Goal: Transaction & Acquisition: Book appointment/travel/reservation

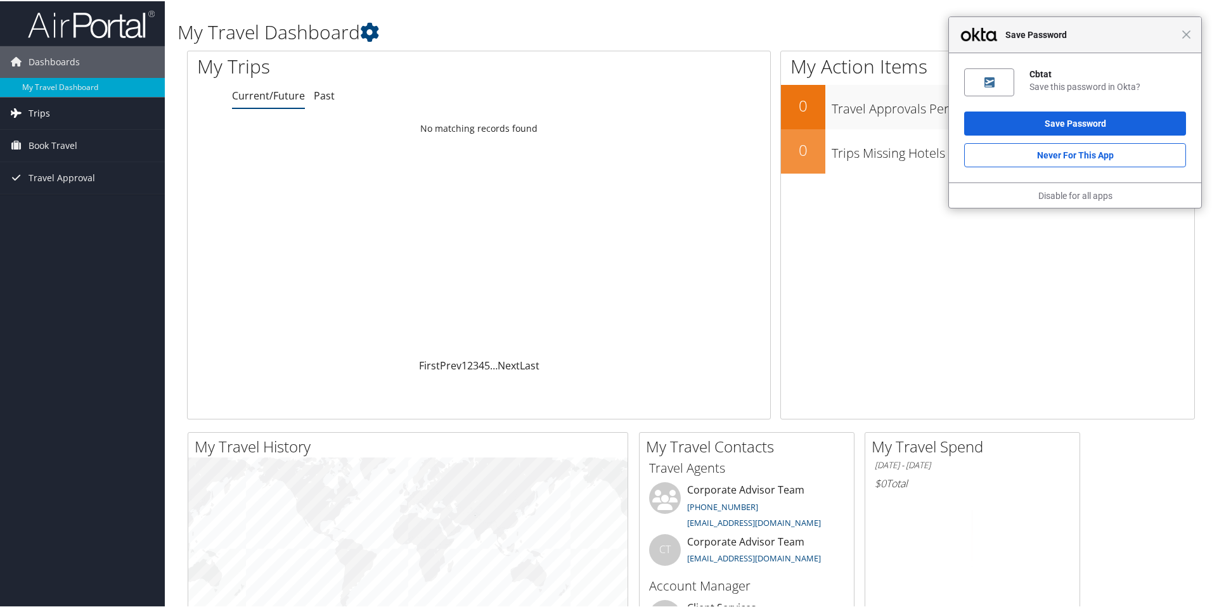
click at [50, 117] on link "Trips" at bounding box center [82, 112] width 165 height 32
click at [57, 200] on span "Book Travel" at bounding box center [53, 202] width 49 height 32
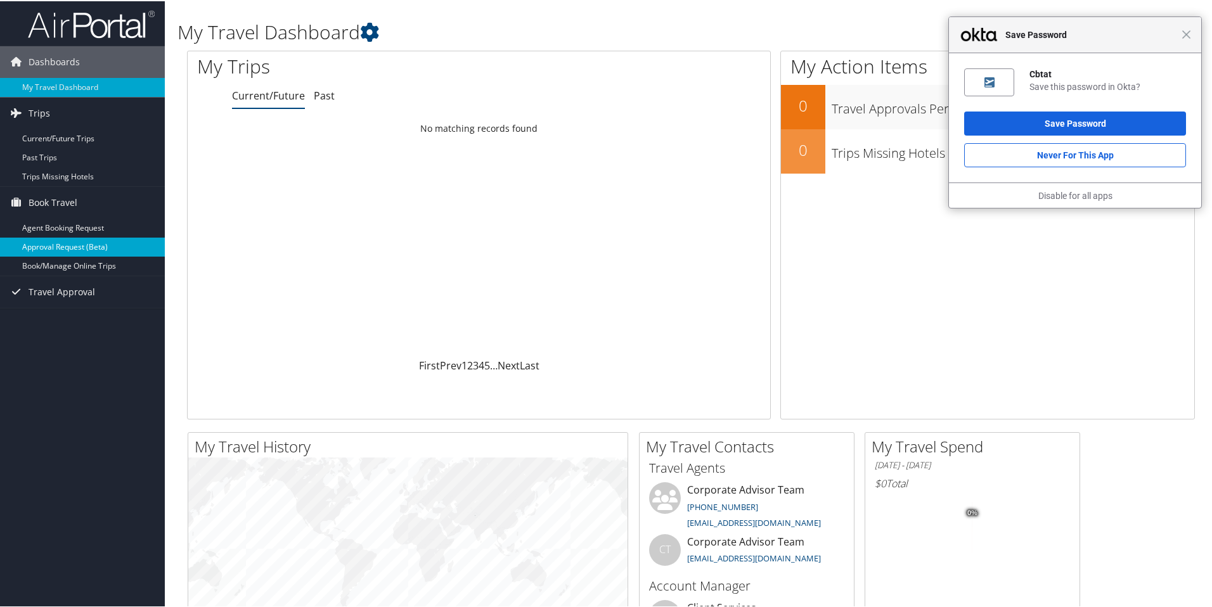
click at [86, 241] on link "Approval Request (Beta)" at bounding box center [82, 245] width 165 height 19
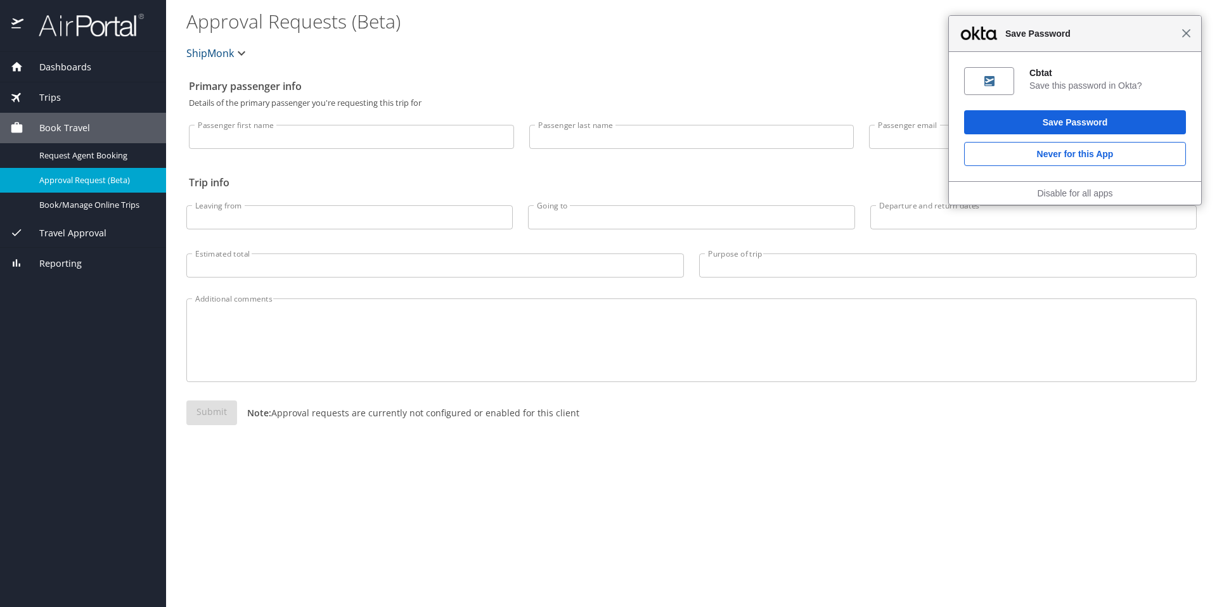
click at [1183, 30] on span "Close" at bounding box center [1187, 34] width 10 height 10
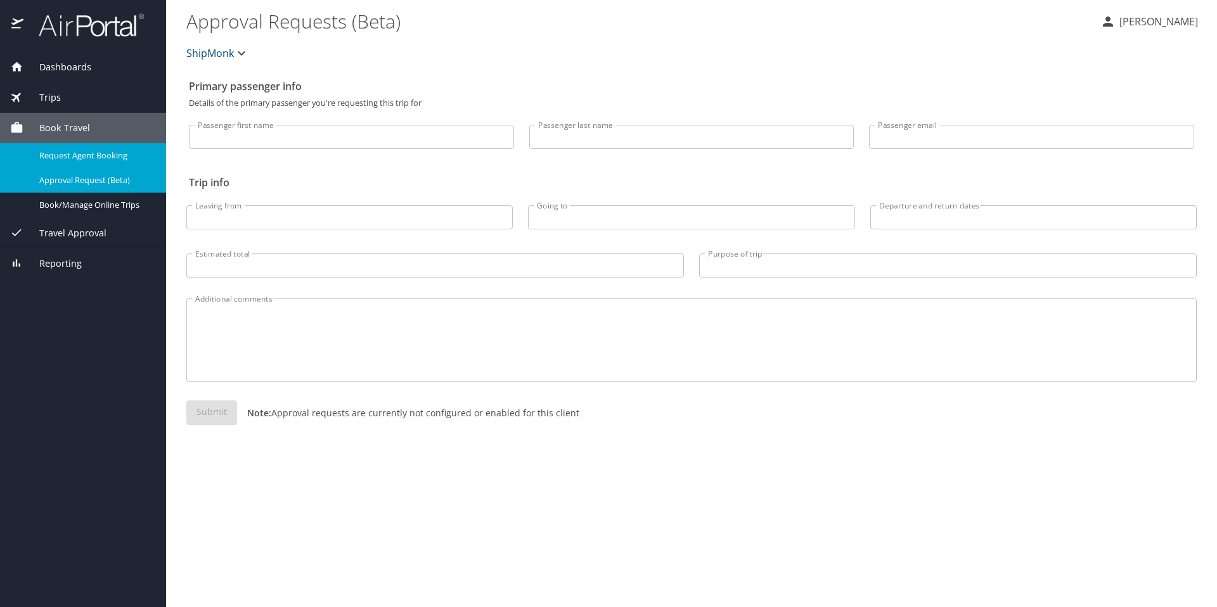
click at [75, 157] on span "Request Agent Booking" at bounding box center [95, 156] width 112 height 12
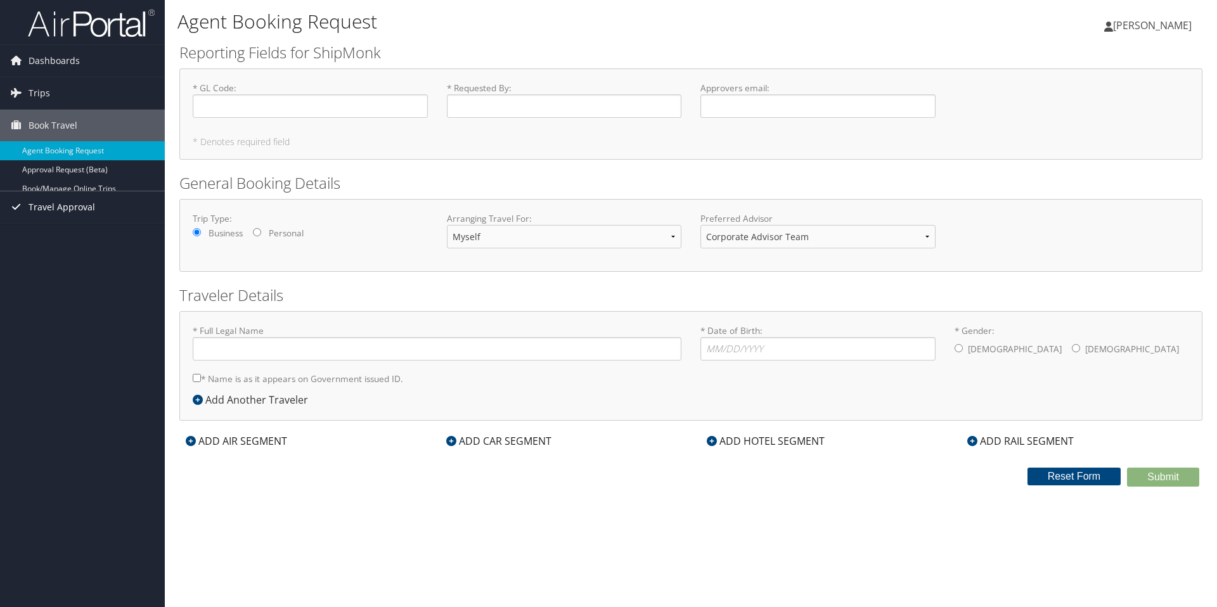
type input "Kameron Harper"
click at [273, 113] on input "* GL Code : Required" at bounding box center [310, 105] width 235 height 23
paste input "5603-13-11-00"
type input "5603-13-11-00"
click at [503, 112] on input "* Requested By : Required" at bounding box center [564, 105] width 235 height 23
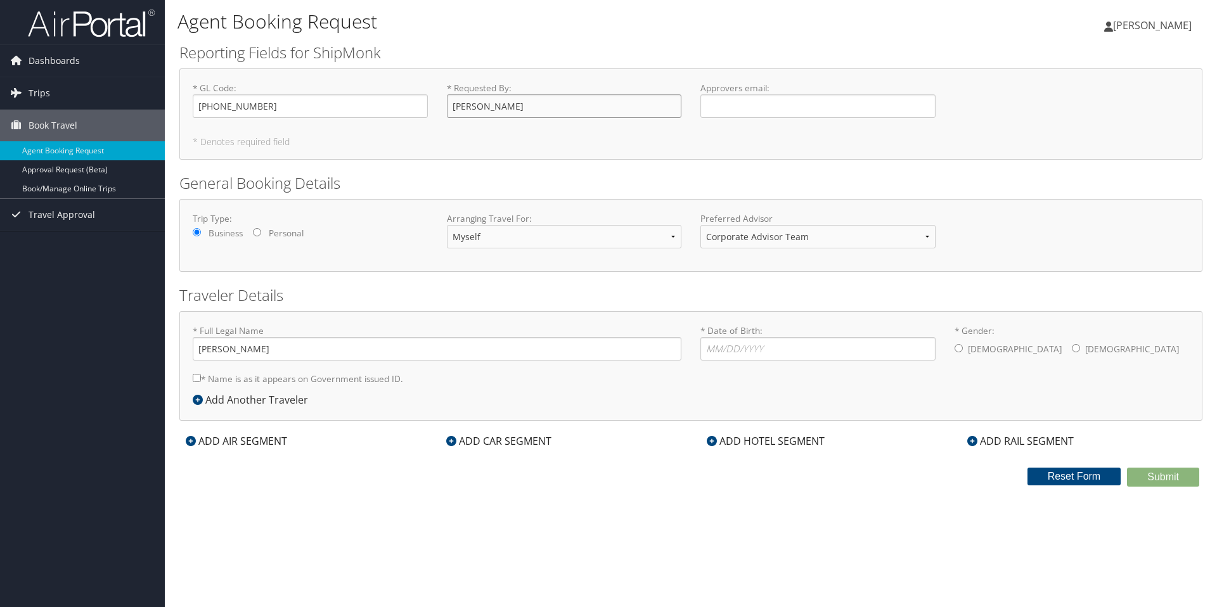
type input "Mark Rusciano"
type input "mark.rusciano@shipmonk.com"
drag, startPoint x: 757, startPoint y: 346, endPoint x: 751, endPoint y: 341, distance: 8.1
click at [756, 345] on input "* Date of Birth: Invalid Date" at bounding box center [817, 348] width 235 height 23
type input "02/27/1992"
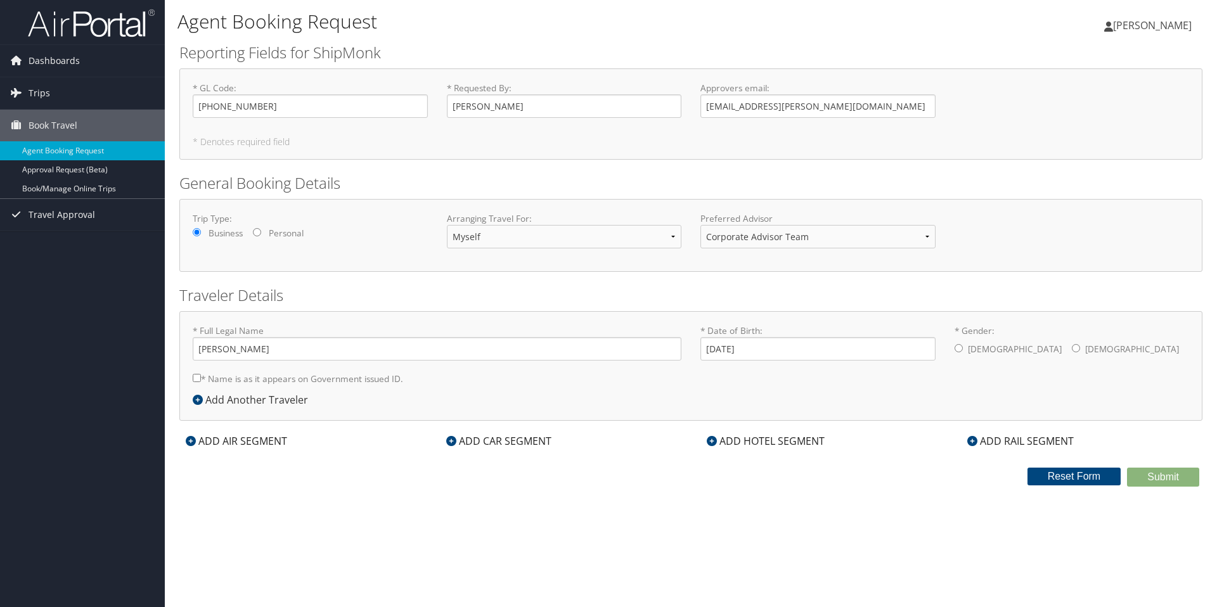
click at [958, 351] on input "* Gender: Male Female" at bounding box center [959, 348] width 8 height 8
radio input "true"
click at [238, 454] on form "Reporting Fields for ShipMonk * GL Code : 5603-13-11-00 Required * Requested By…" at bounding box center [690, 264] width 1023 height 445
click at [238, 444] on div "ADD AIR SEGMENT" at bounding box center [236, 441] width 114 height 15
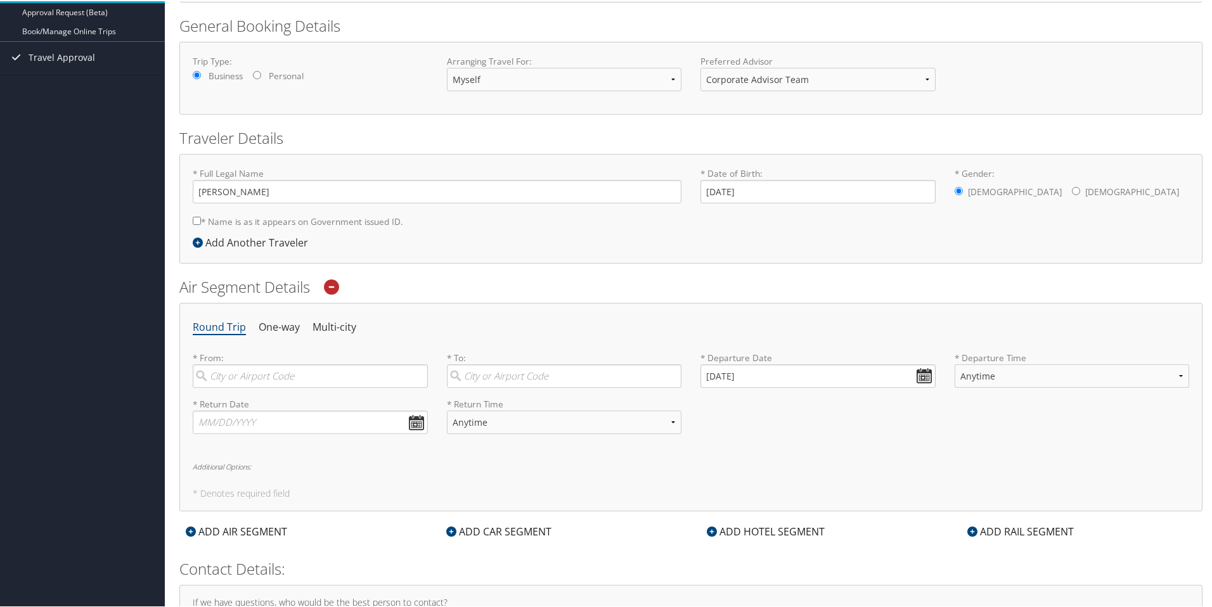
scroll to position [169, 0]
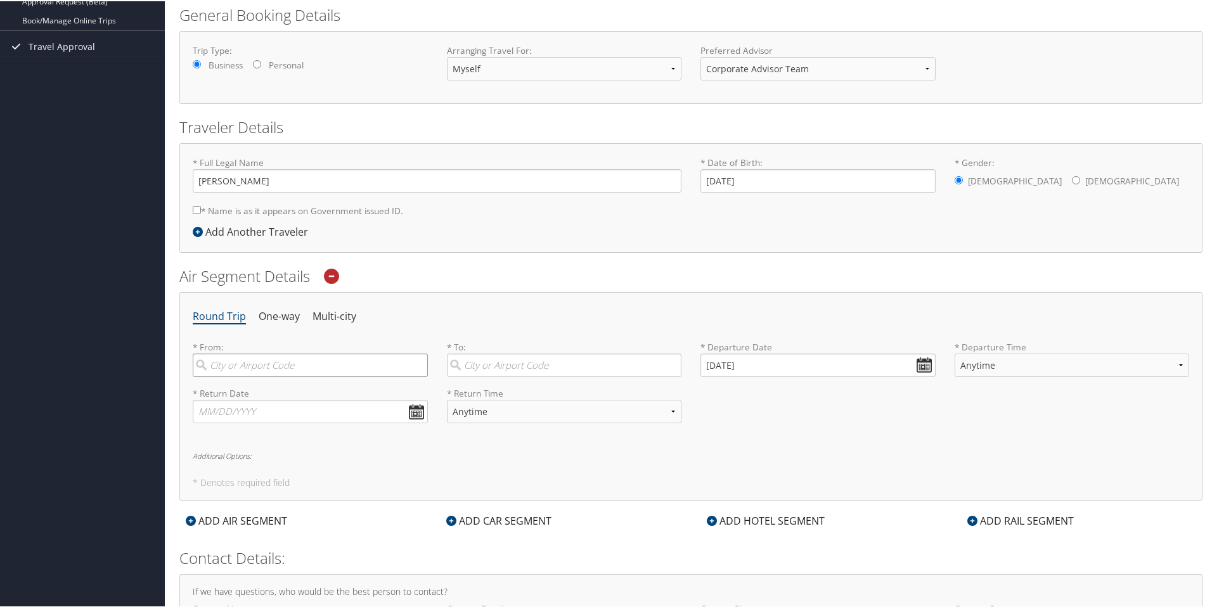
click at [281, 366] on input "search" at bounding box center [310, 363] width 235 height 23
click at [273, 387] on div "Salt Lake City (SLC Utah)" at bounding box center [312, 391] width 218 height 16
click at [273, 377] on input "slc" at bounding box center [310, 364] width 235 height 23
type input "Salt Lake City (SLC Utah)"
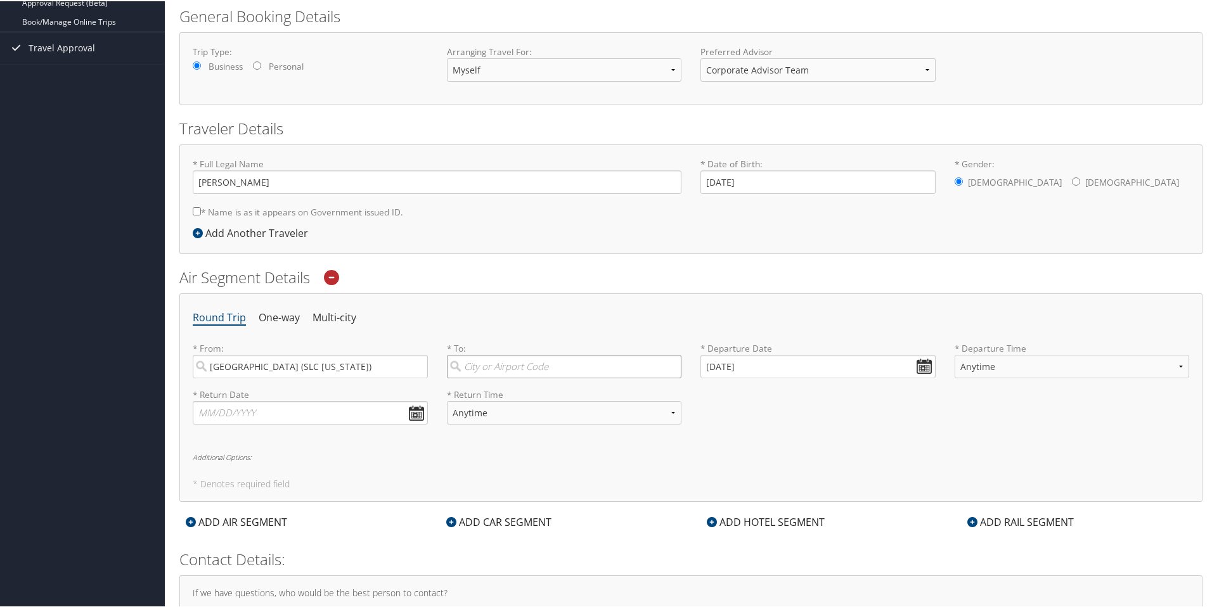
click at [467, 362] on input "search" at bounding box center [564, 365] width 235 height 23
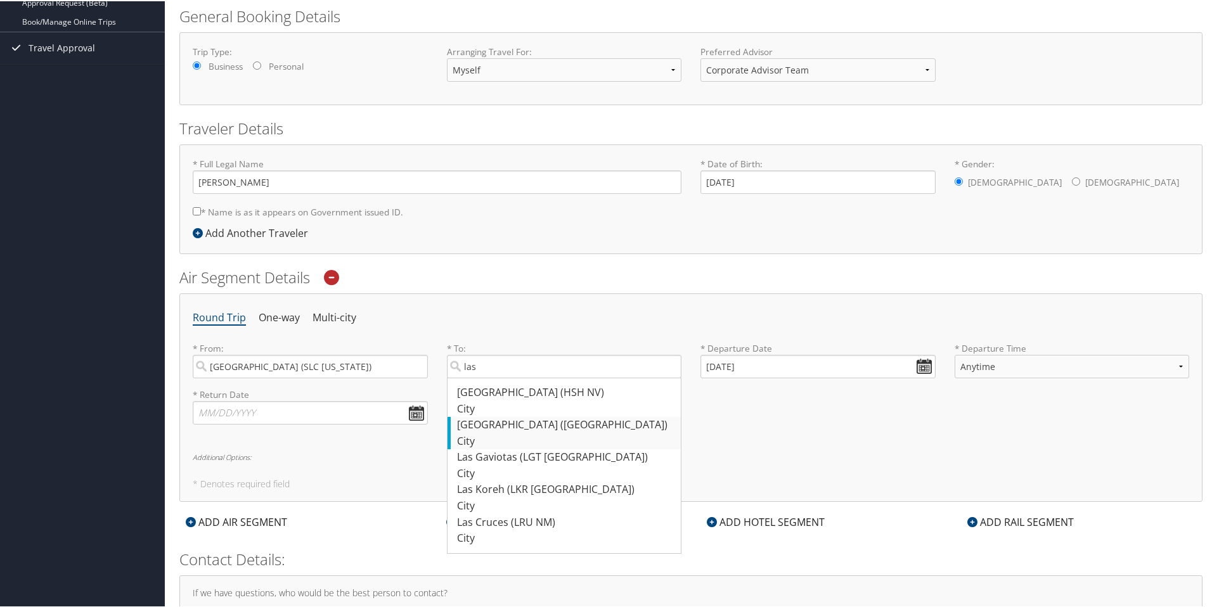
click at [560, 426] on div "Las Vegas (LAS NV)" at bounding box center [566, 424] width 218 height 16
click at [560, 377] on input "las" at bounding box center [564, 365] width 235 height 23
type input "Las Vegas (LAS NV)"
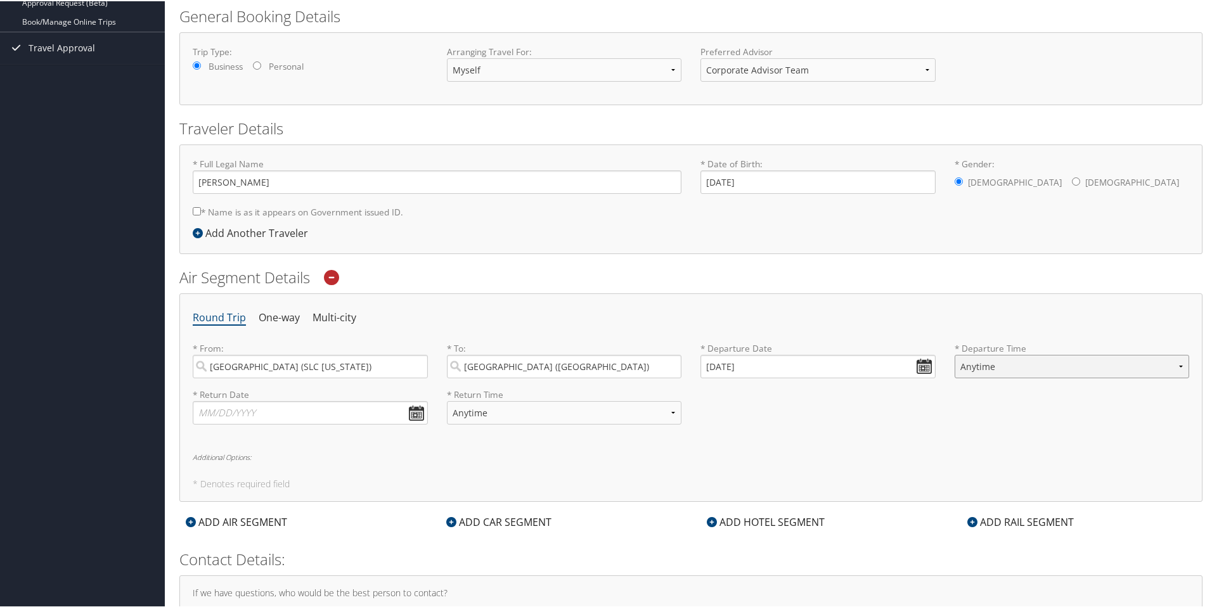
click at [998, 364] on select "Anytime Early Morning (5AM-7AM) Morning (7AM-12PM) Afternoon (12PM-5PM) Evening…" at bounding box center [1072, 365] width 235 height 23
click at [1053, 366] on select "Anytime Early Morning (5AM-7AM) Morning (7AM-12PM) Afternoon (12PM-5PM) Evening…" at bounding box center [1072, 365] width 235 height 23
select select "5AM-7AM"
click at [955, 354] on select "Anytime Early Morning (5AM-7AM) Morning (7AM-12PM) Afternoon (12PM-5PM) Evening…" at bounding box center [1072, 365] width 235 height 23
click at [352, 420] on input "text" at bounding box center [310, 411] width 235 height 23
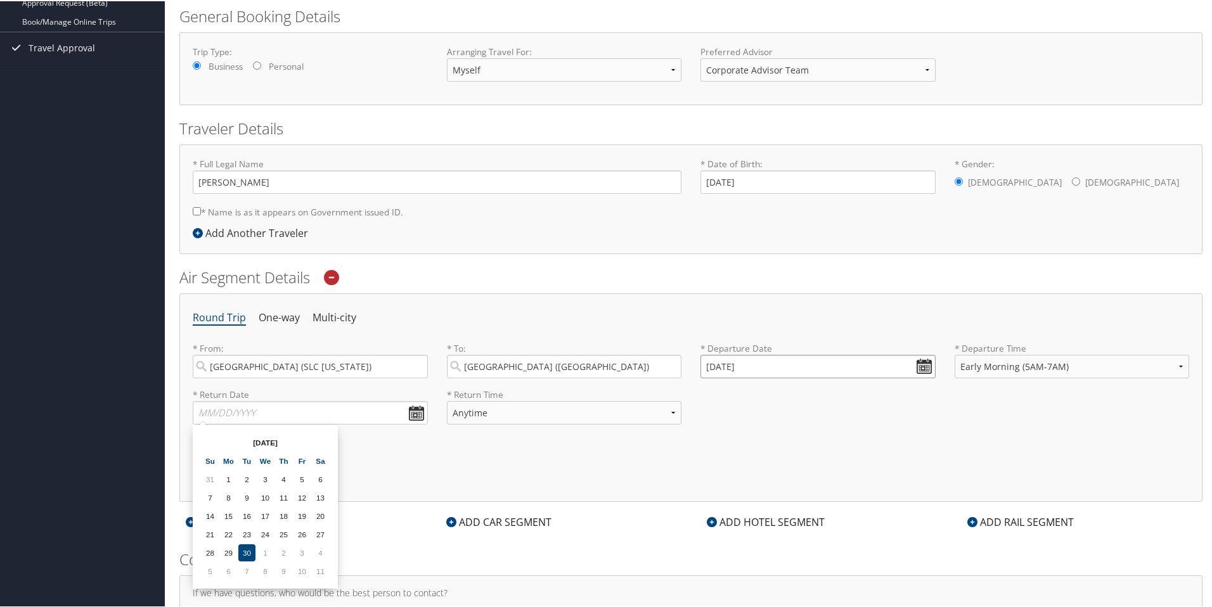
click at [783, 367] on input "09/30/2025" at bounding box center [817, 365] width 235 height 23
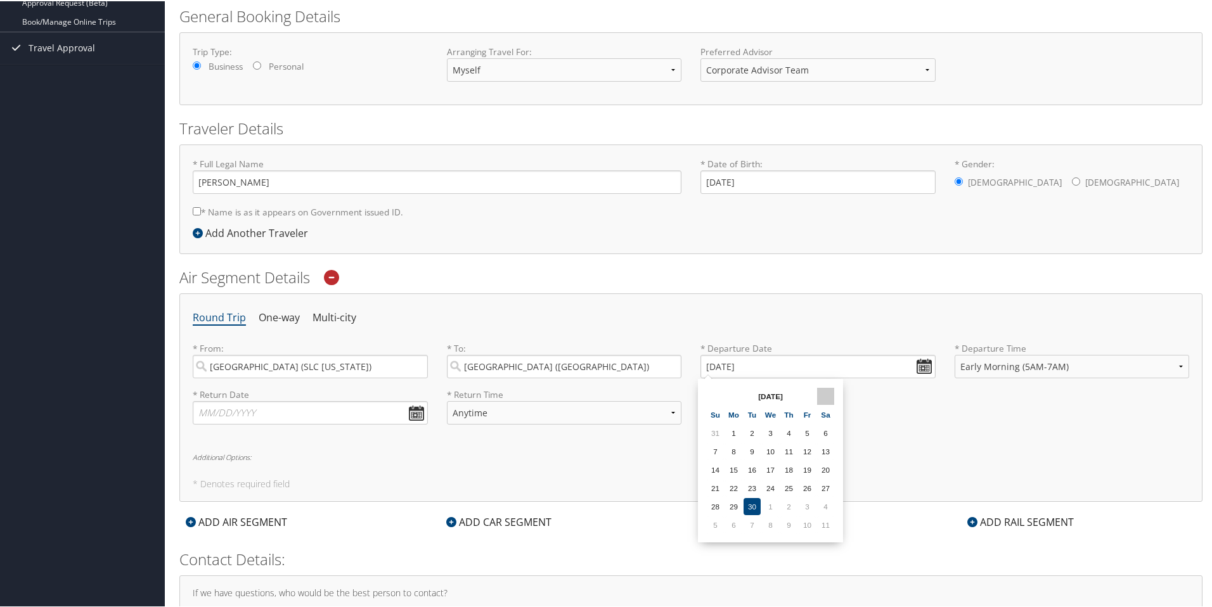
click at [828, 393] on th at bounding box center [825, 395] width 17 height 17
click at [771, 474] on td "15" at bounding box center [770, 468] width 17 height 17
type input "10/15/2025"
click at [394, 420] on input "text" at bounding box center [310, 411] width 235 height 23
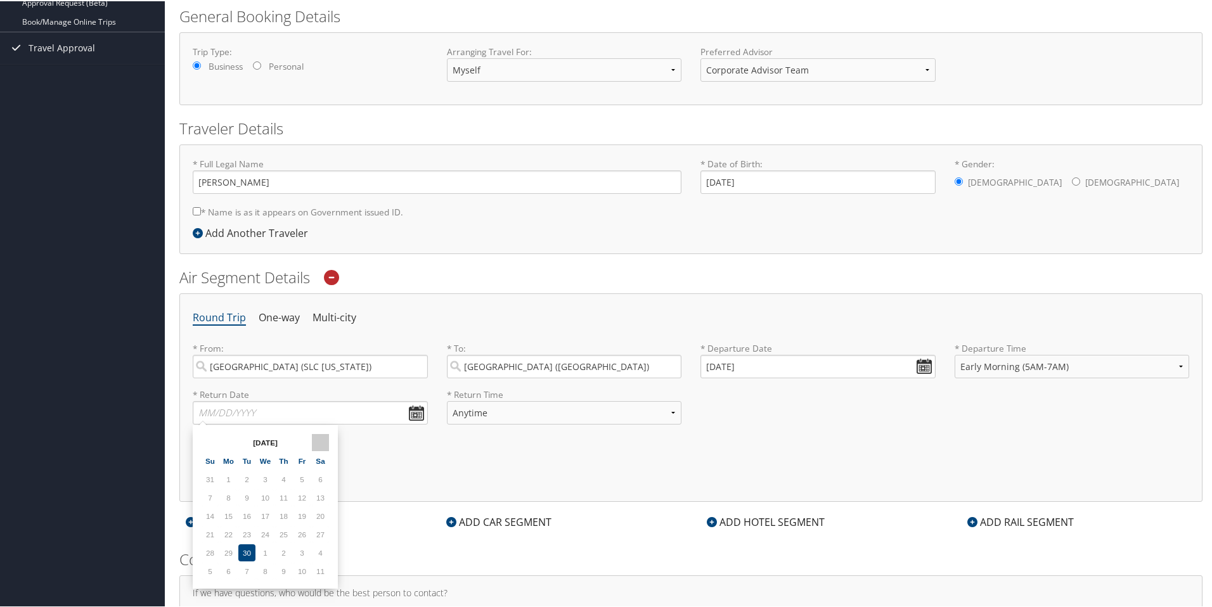
click at [322, 441] on th at bounding box center [320, 441] width 17 height 17
click at [305, 516] on td "17" at bounding box center [301, 514] width 17 height 17
type input "10/17/2025"
click at [531, 403] on select "Anytime Early Morning (5AM-7AM) Morning (7AM-12PM) Afternoon (12PM-5PM) Evening…" at bounding box center [564, 411] width 235 height 23
select select "5PM-10PM"
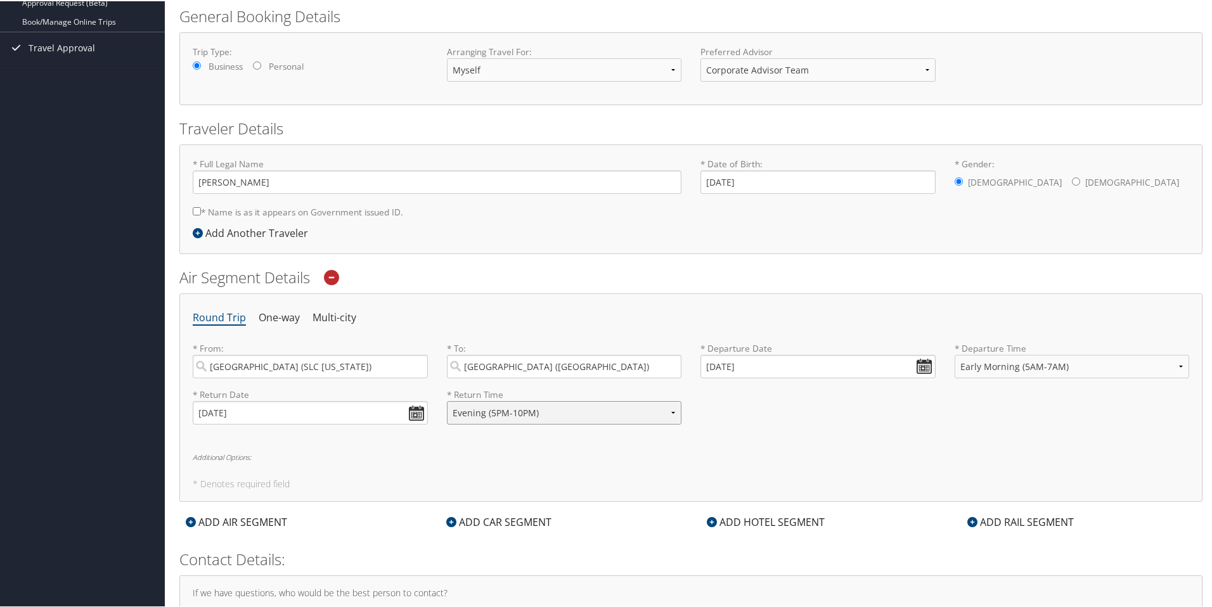
click at [447, 400] on select "Anytime Early Morning (5AM-7AM) Morning (7AM-12PM) Afternoon (12PM-5PM) Evening…" at bounding box center [564, 411] width 235 height 23
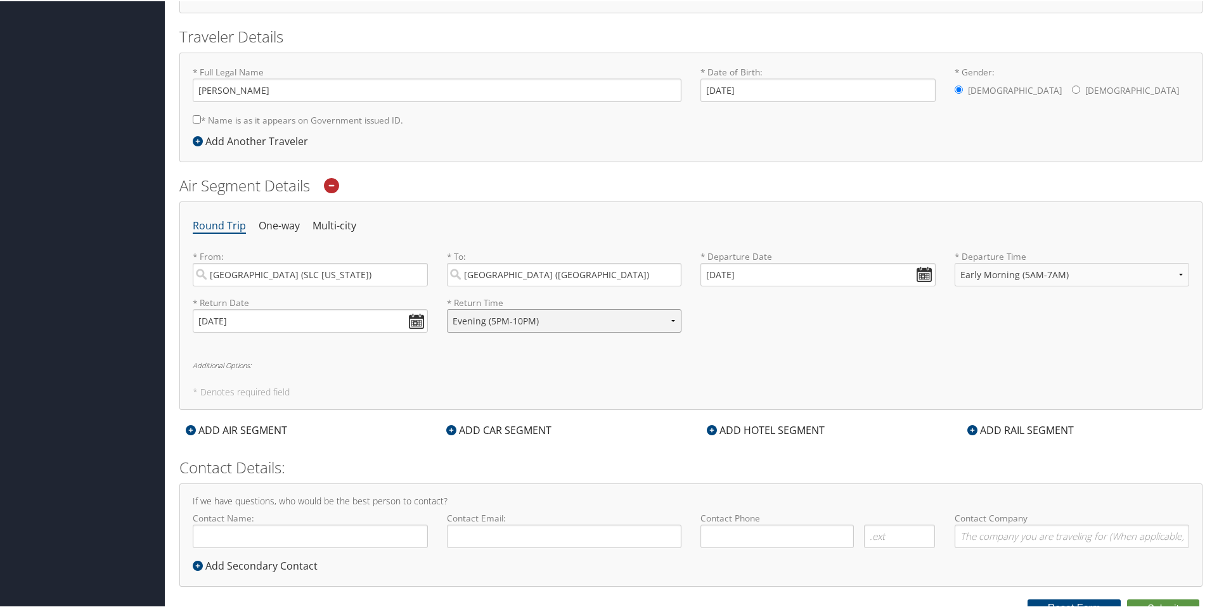
scroll to position [270, 0]
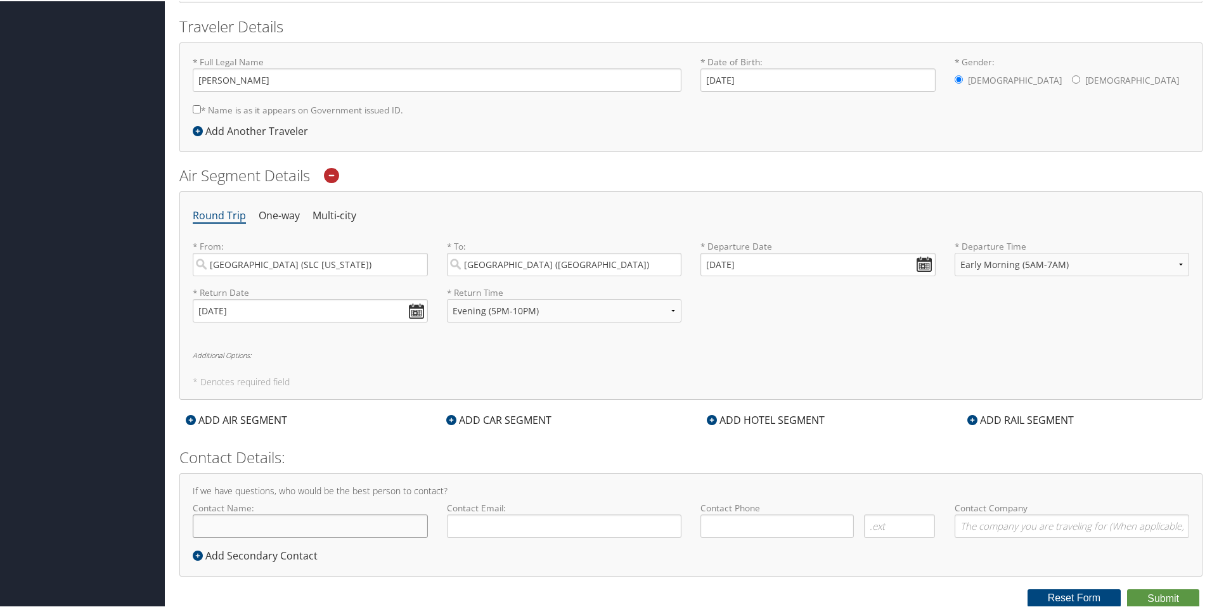
click at [320, 527] on input "Contact Name:" at bounding box center [310, 524] width 235 height 23
type input "[PERSON_NAME]"
type input "kameron.harper@shipmonk.com"
type input "(801) 588-9578"
click at [976, 517] on input "Contact Company" at bounding box center [1072, 524] width 235 height 23
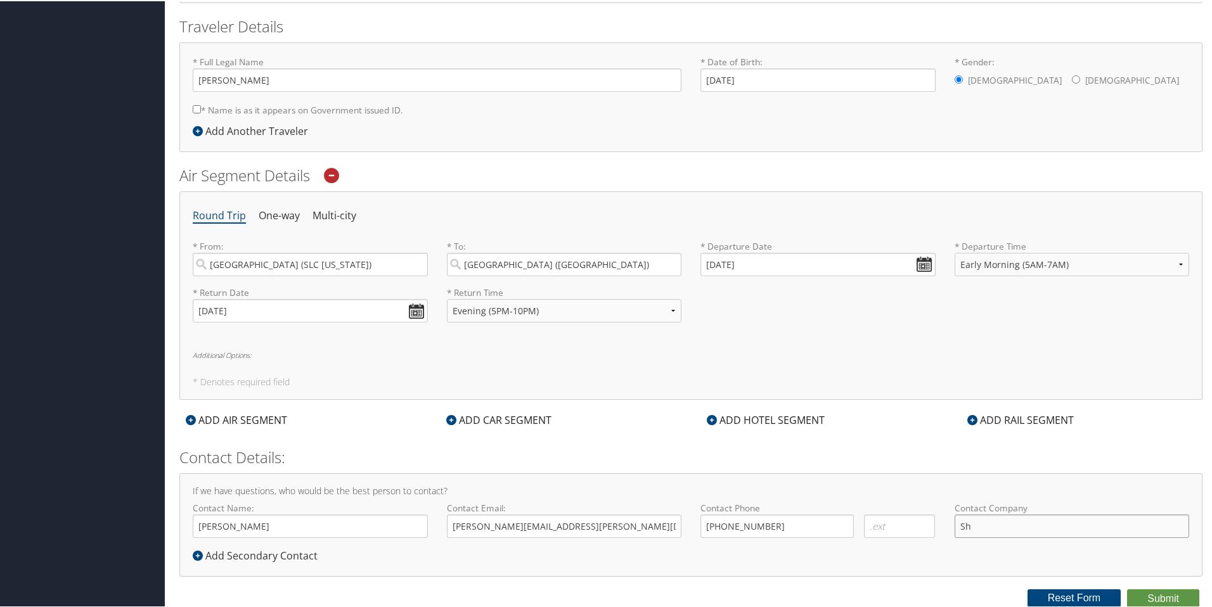
type input "S"
type input "ODE"
click at [762, 422] on div "ADD HOTEL SEGMENT" at bounding box center [765, 418] width 131 height 15
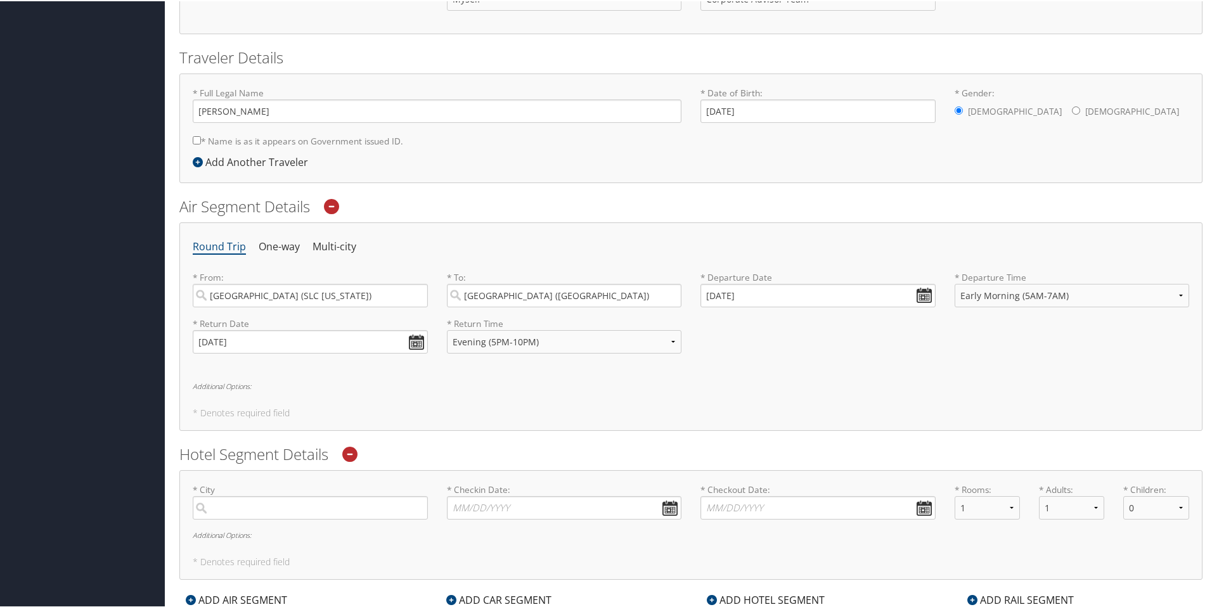
scroll to position [235, 0]
click at [234, 515] on input "search" at bounding box center [310, 510] width 235 height 23
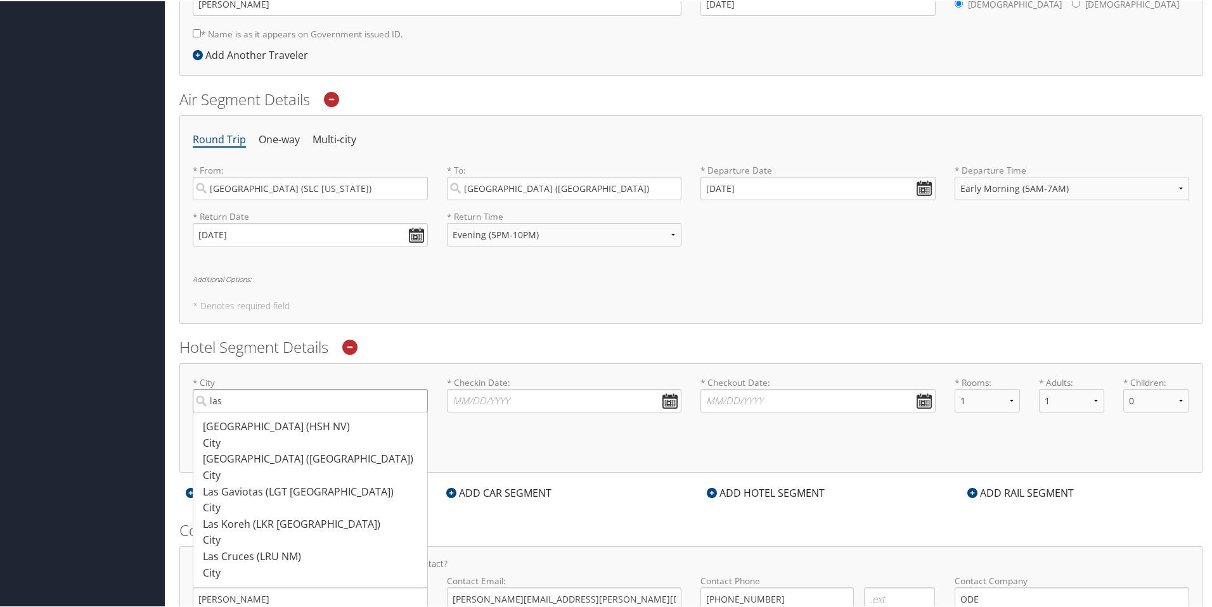
scroll to position [371, 0]
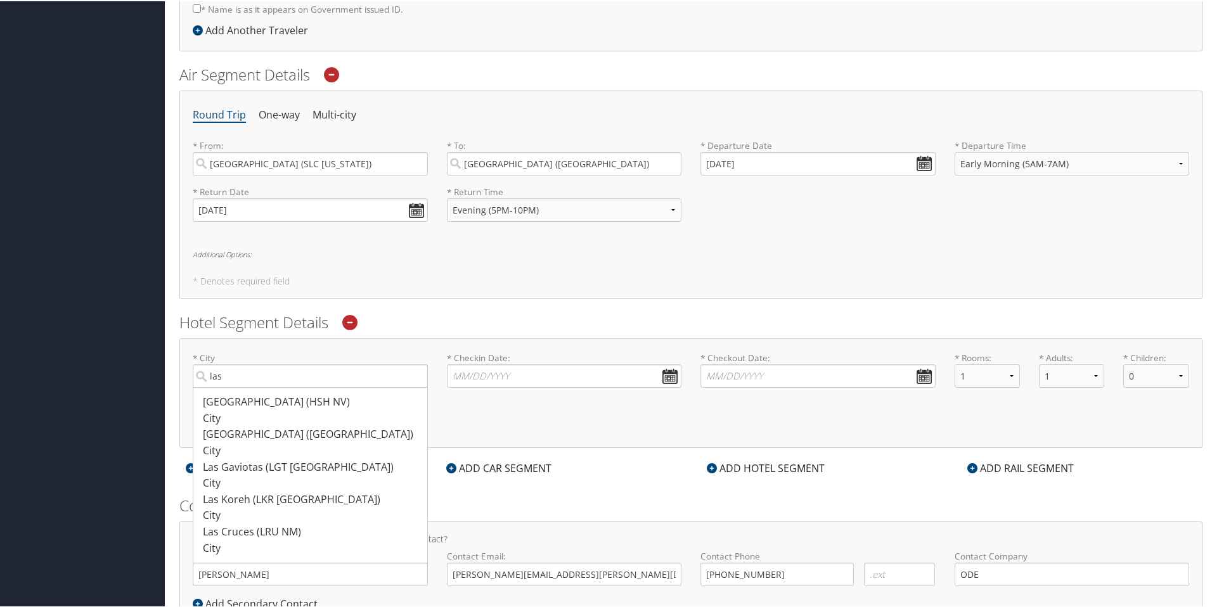
click at [310, 435] on div "Las Vegas (LAS NV)" at bounding box center [312, 433] width 218 height 16
click at [310, 387] on input "las" at bounding box center [310, 374] width 235 height 23
type input "Las Vegas"
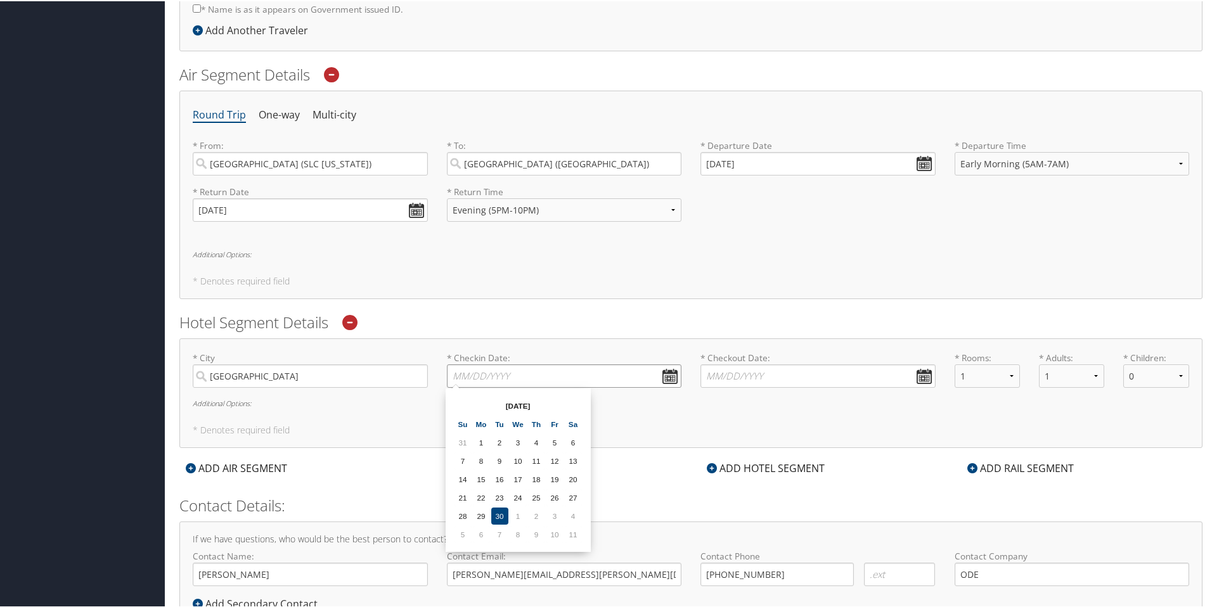
click at [667, 373] on input "* Checkin Date: Dates must be valid" at bounding box center [564, 374] width 235 height 23
click at [576, 409] on th at bounding box center [573, 404] width 17 height 17
click at [522, 482] on td "15" at bounding box center [518, 478] width 17 height 17
type input "10/15/2025"
click at [916, 376] on input "* Checkout Date: Dates must be valid" at bounding box center [817, 374] width 235 height 23
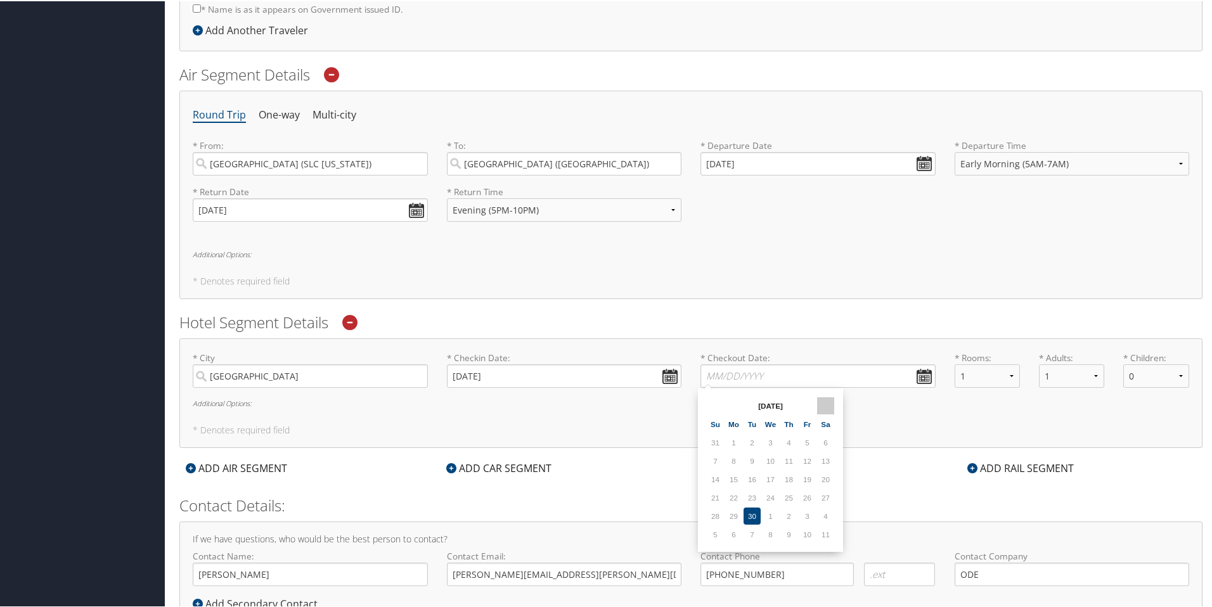
click at [827, 408] on th at bounding box center [825, 404] width 17 height 17
click at [808, 475] on td "17" at bounding box center [807, 478] width 17 height 17
type input "10/17/2025"
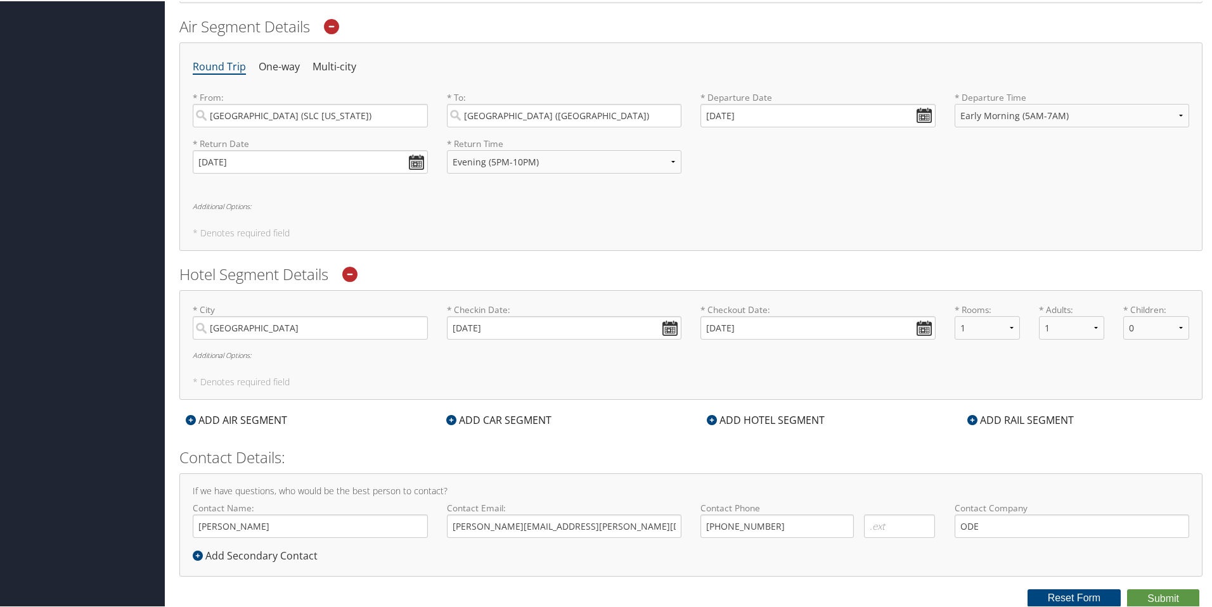
click at [492, 420] on div "ADD CAR SEGMENT" at bounding box center [499, 418] width 118 height 15
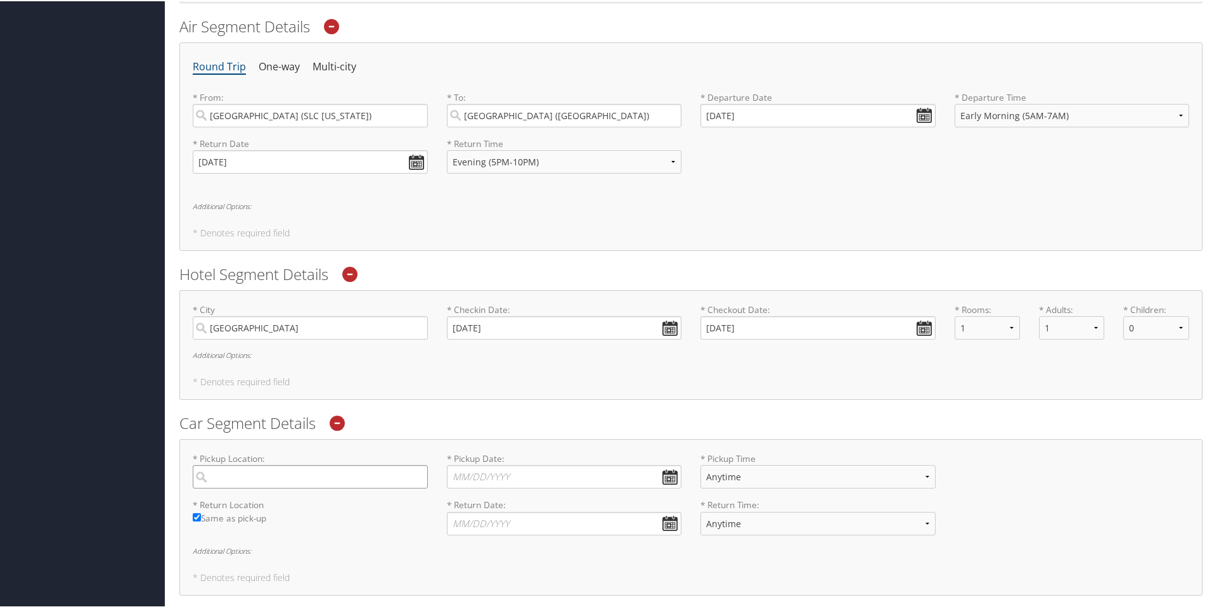
click at [284, 476] on input "search" at bounding box center [310, 475] width 235 height 23
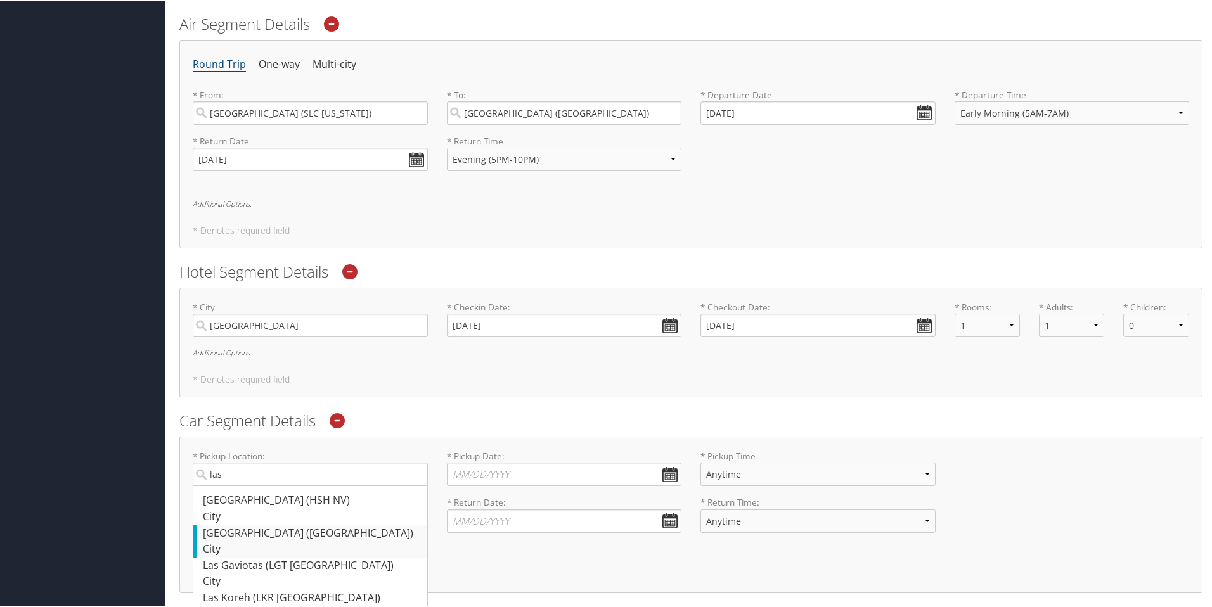
click at [318, 532] on div "Las Vegas (LAS NV)" at bounding box center [312, 532] width 218 height 16
click at [318, 485] on input "las" at bounding box center [310, 472] width 235 height 23
type input "Las Vegas"
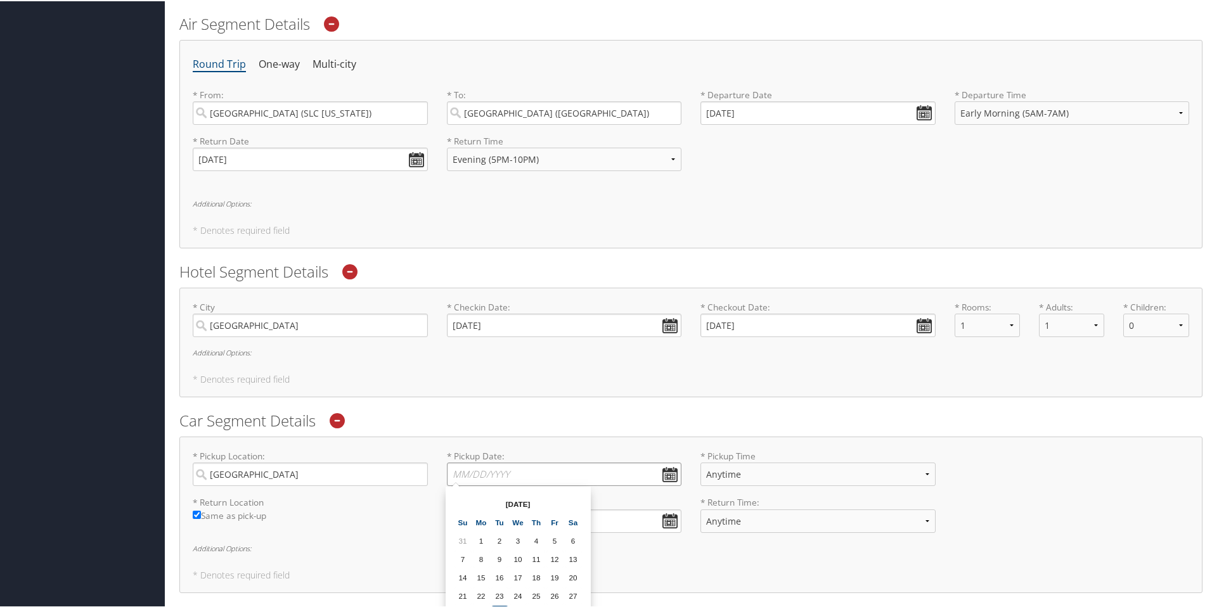
click at [544, 464] on input "* Pickup Date: Dates must be valid" at bounding box center [564, 472] width 235 height 23
click at [575, 503] on th at bounding box center [573, 502] width 17 height 17
click at [520, 579] on td "15" at bounding box center [518, 576] width 17 height 17
type input "10/15/2025"
click at [669, 515] on input "* Return Date: Dates must be valid" at bounding box center [564, 519] width 235 height 23
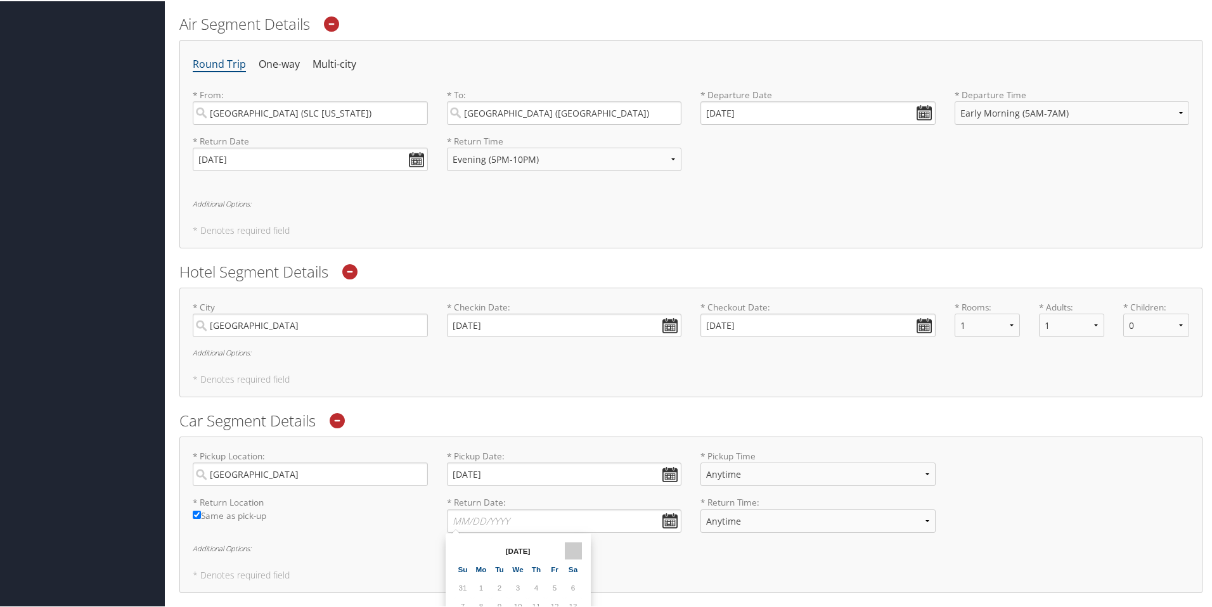
click at [570, 546] on th at bounding box center [573, 549] width 17 height 17
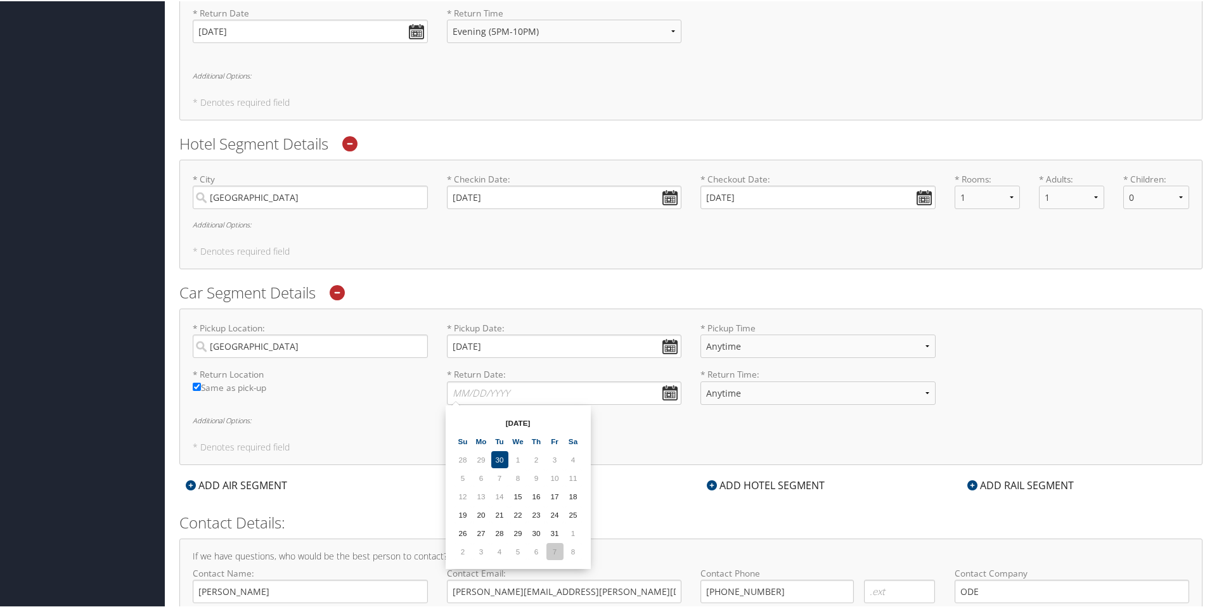
scroll to position [551, 0]
click at [559, 496] on td "17" at bounding box center [554, 493] width 17 height 17
type input "10/17/2025"
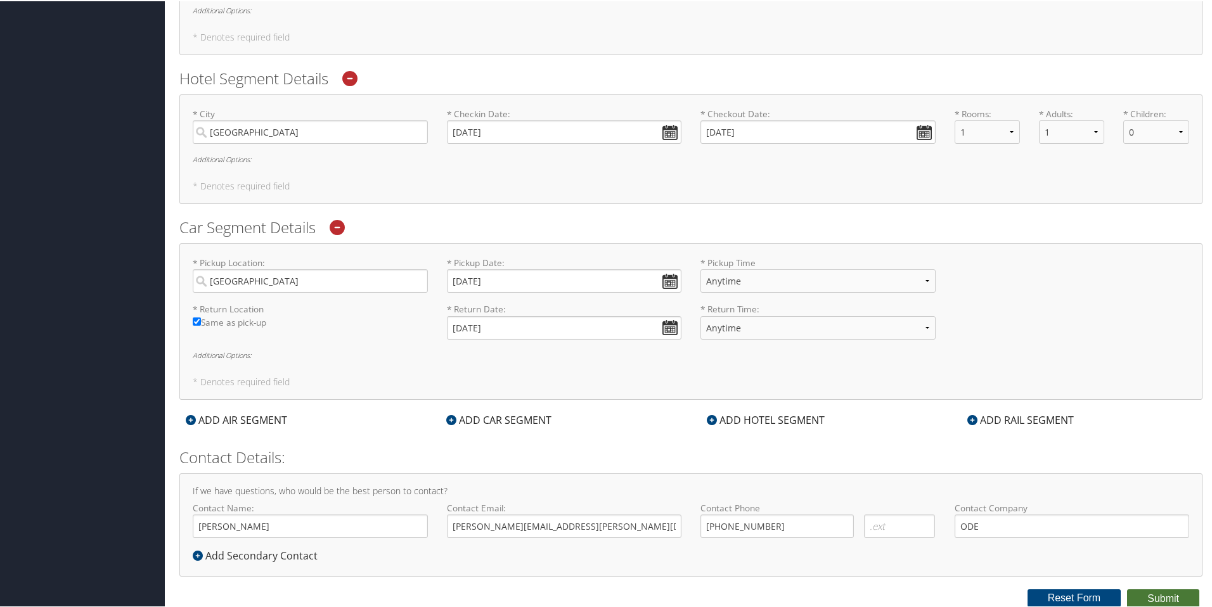
click at [1151, 594] on button "Submit" at bounding box center [1163, 597] width 72 height 19
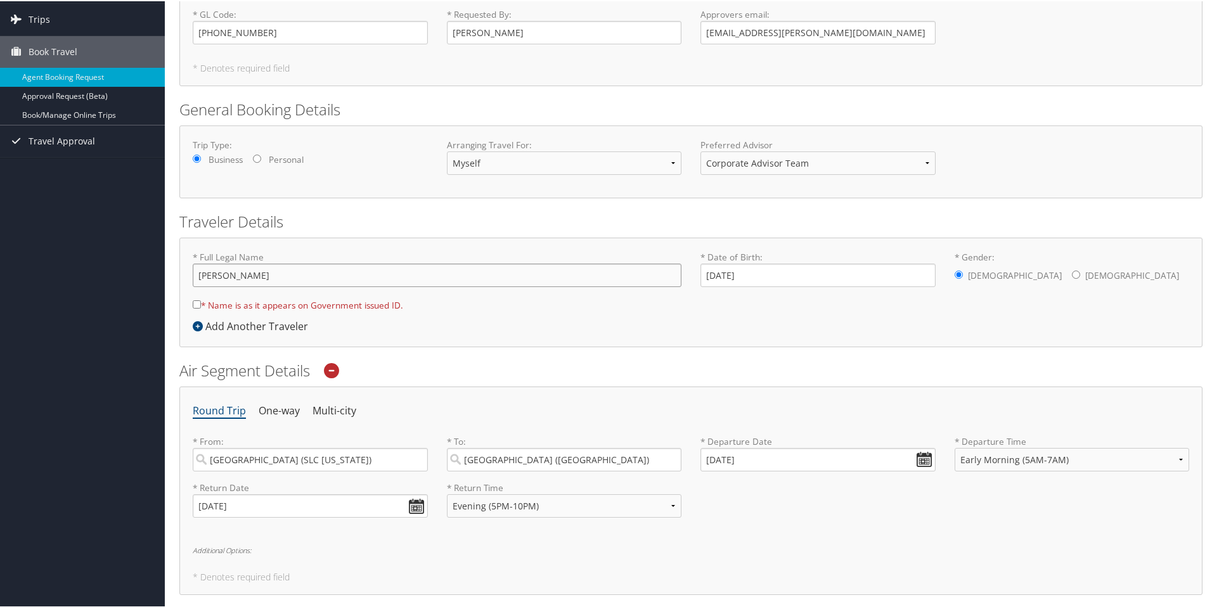
click at [238, 275] on input "Kameron Harper" at bounding box center [437, 273] width 489 height 23
click at [714, 324] on div "* Full Legal Name Kameron Harper * Name is as it appears on Government issued I…" at bounding box center [690, 291] width 1023 height 110
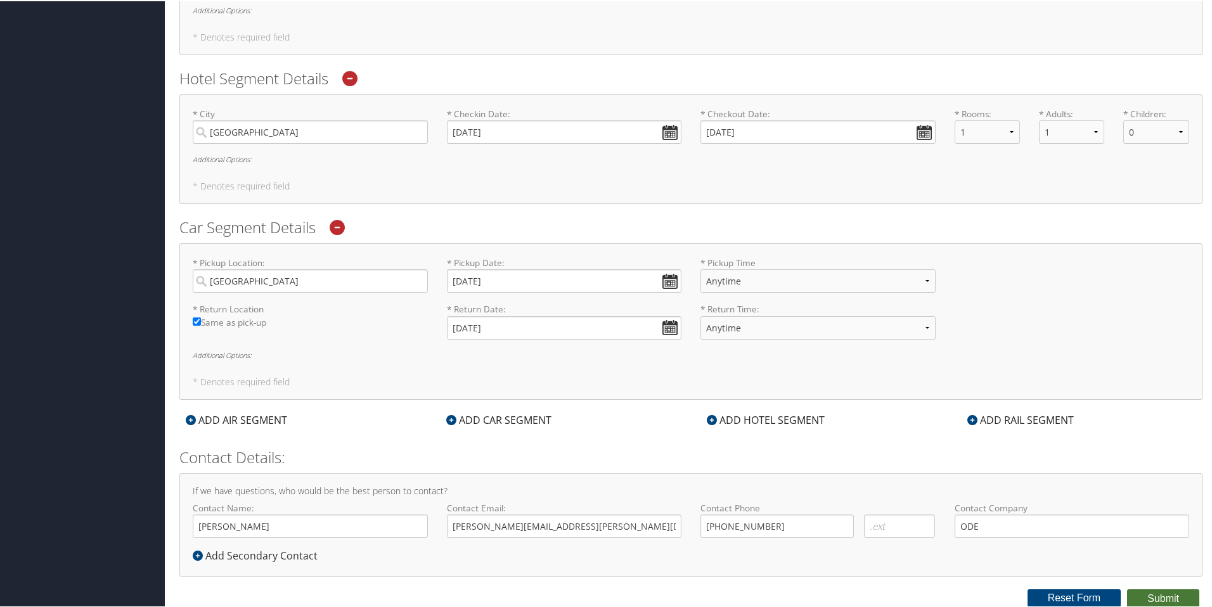
click at [1156, 597] on button "Submit" at bounding box center [1163, 597] width 72 height 19
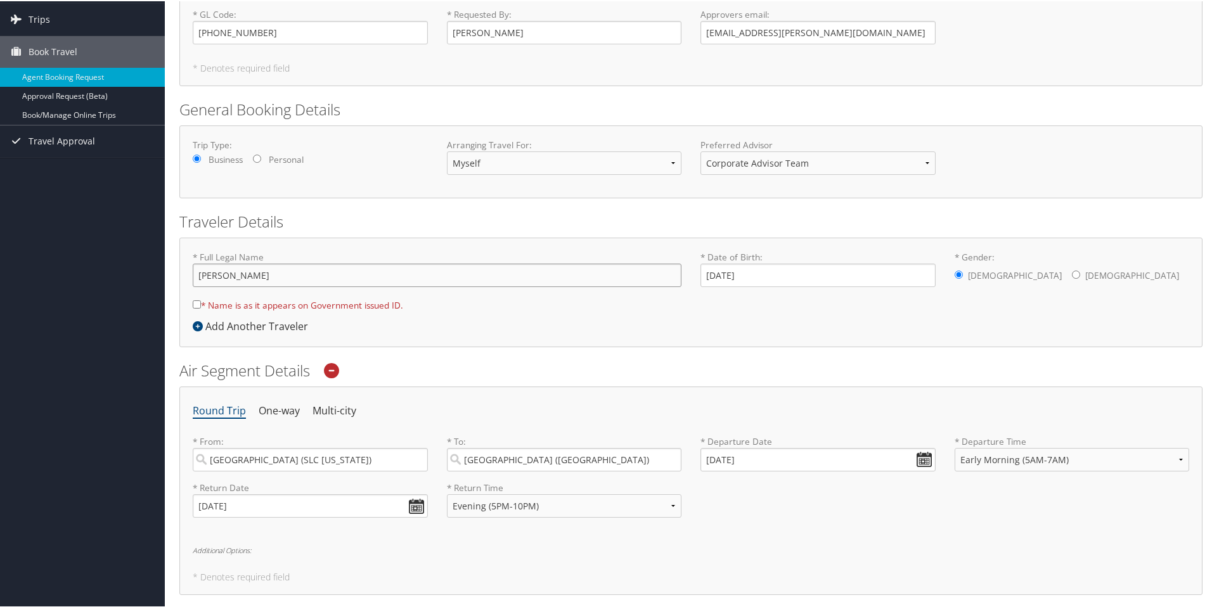
drag, startPoint x: 238, startPoint y: 275, endPoint x: 383, endPoint y: 285, distance: 145.5
click at [238, 275] on input "[PERSON_NAME]" at bounding box center [437, 273] width 489 height 23
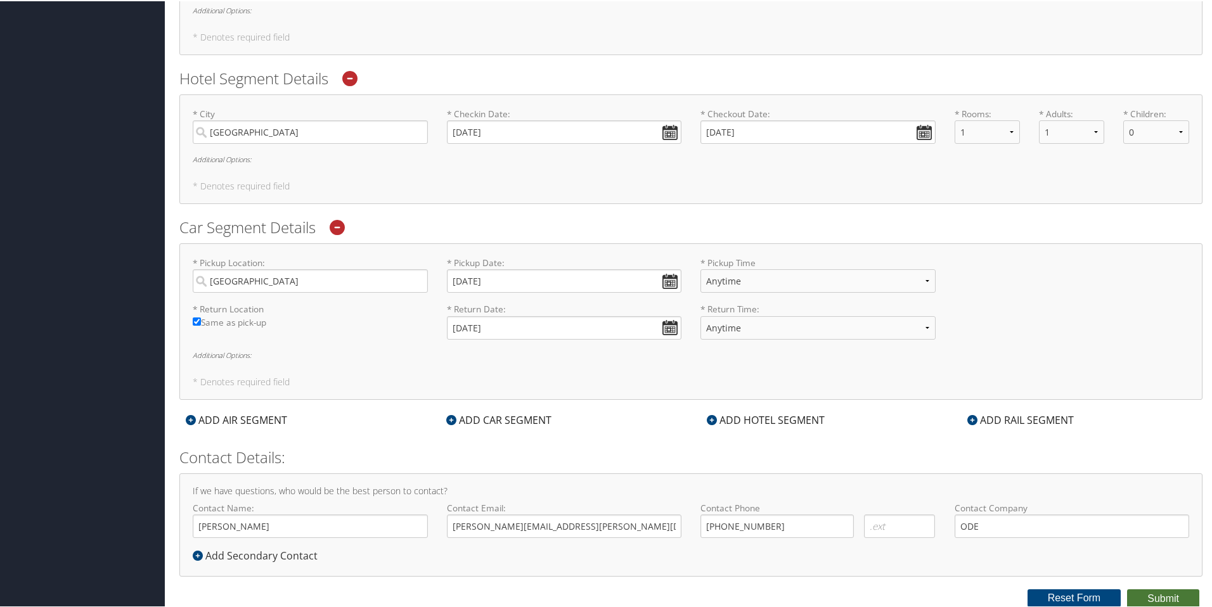
type input "Kameron Robert Harper"
click at [1139, 594] on button "Submit" at bounding box center [1163, 597] width 72 height 19
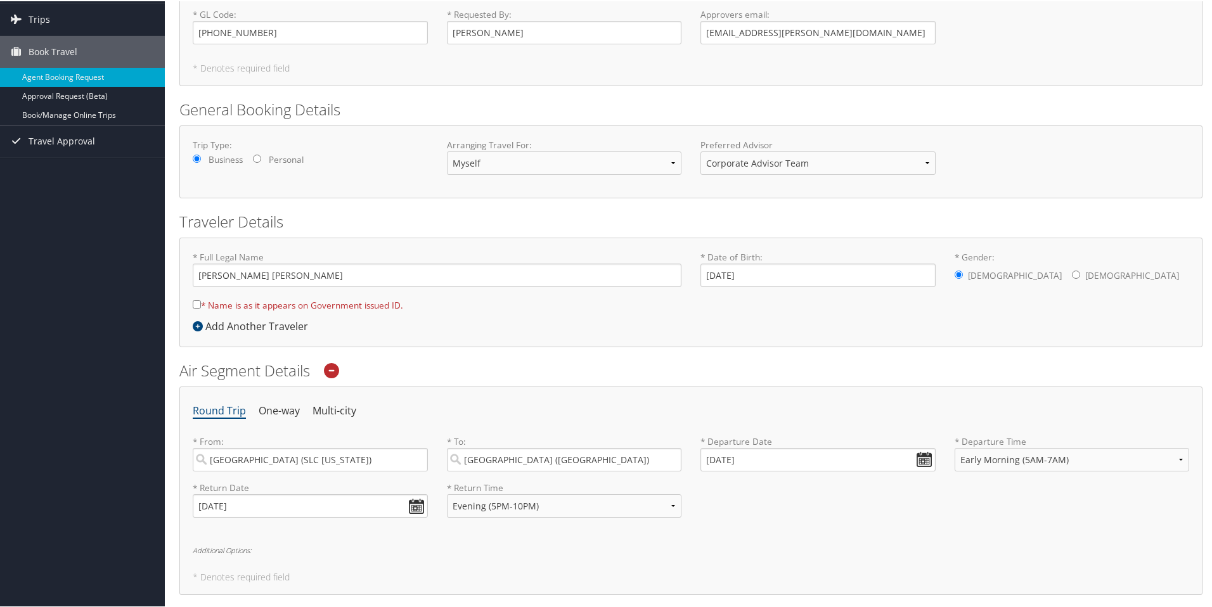
click at [200, 304] on label "* Name is as it appears on Government issued ID." at bounding box center [298, 303] width 210 height 23
click at [200, 304] on input "* Name is as it appears on Government issued ID." at bounding box center [197, 303] width 8 height 8
checkbox input "true"
drag, startPoint x: 267, startPoint y: 275, endPoint x: 239, endPoint y: 276, distance: 28.5
click at [239, 276] on input "Kameron Robert Harper" at bounding box center [437, 273] width 489 height 23
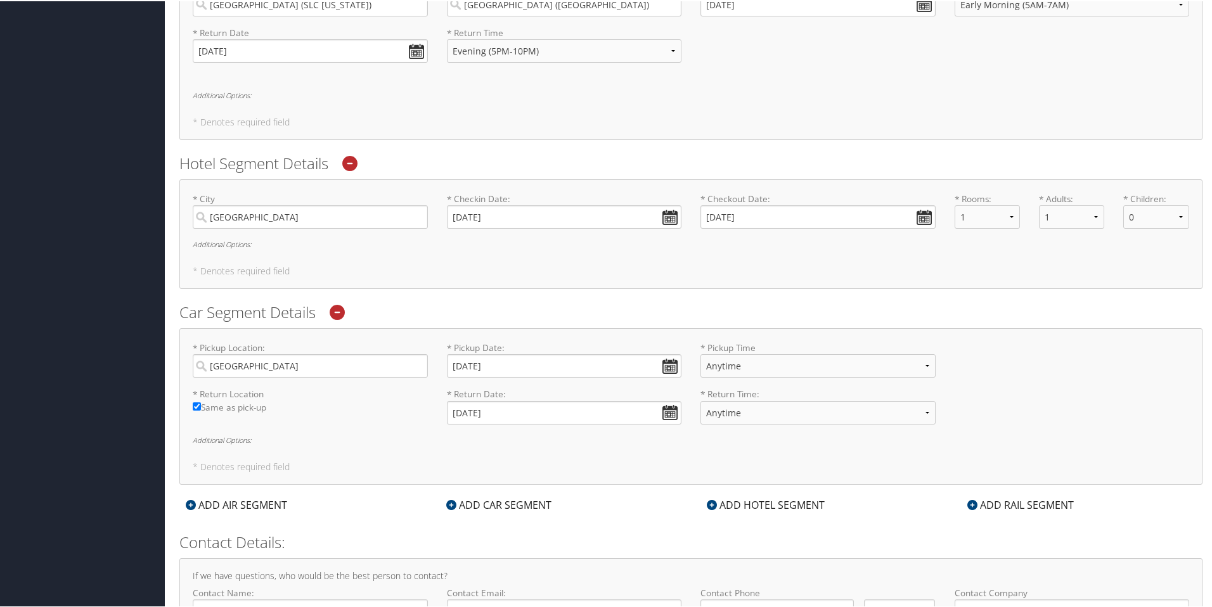
scroll to position [615, 0]
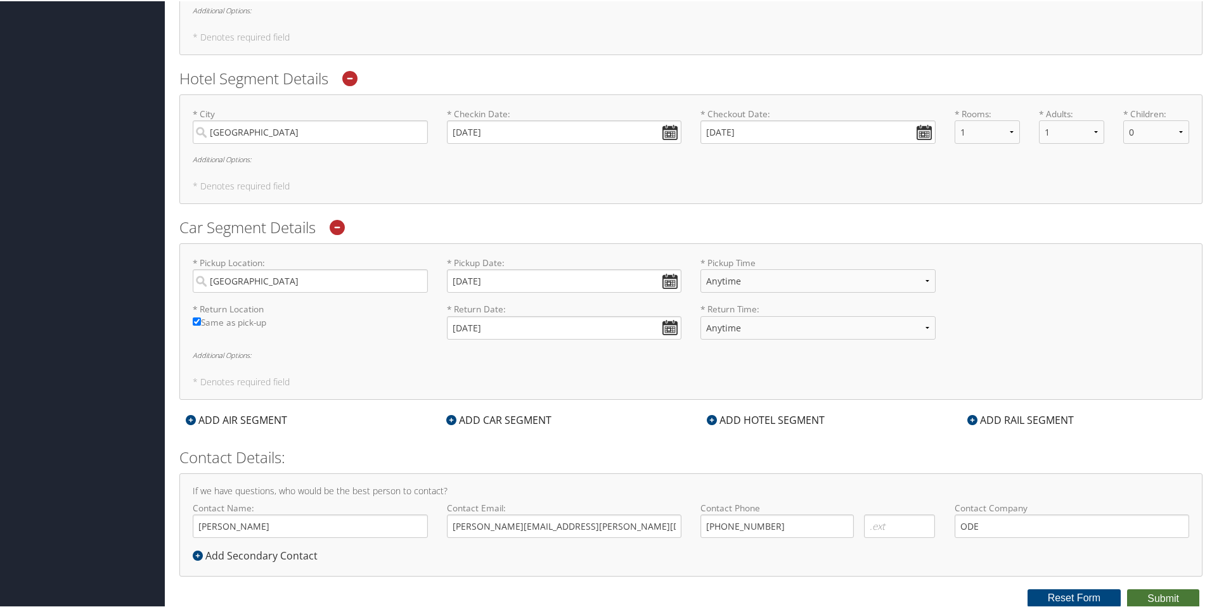
type input "[PERSON_NAME]"
click at [1173, 591] on button "Submit" at bounding box center [1163, 597] width 72 height 19
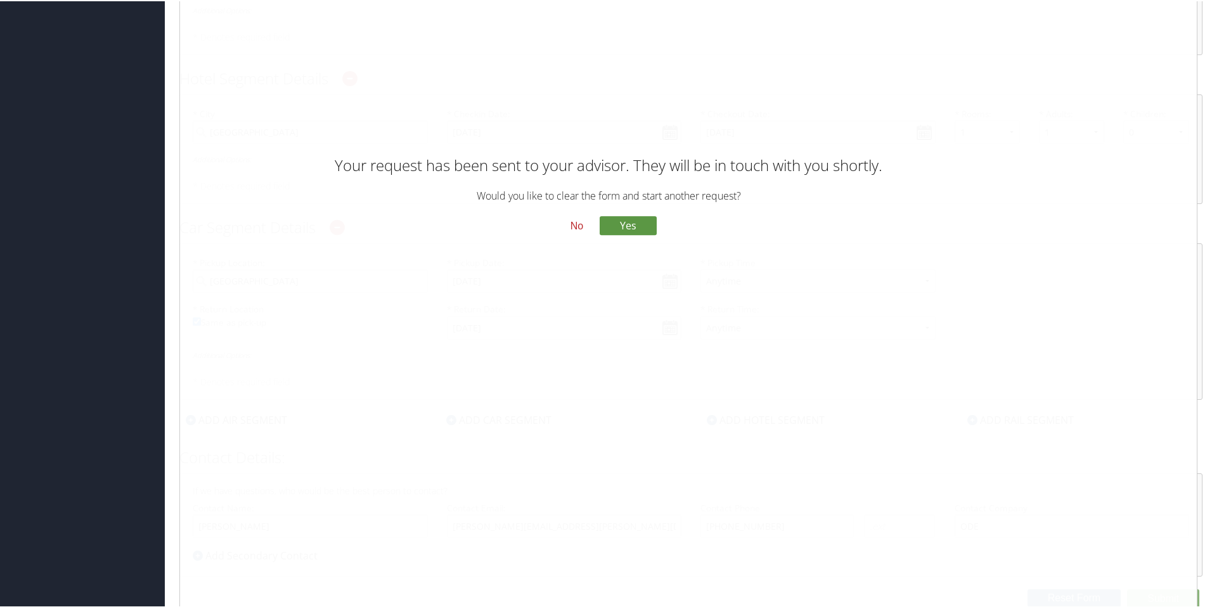
click at [566, 234] on button "No" at bounding box center [576, 226] width 33 height 22
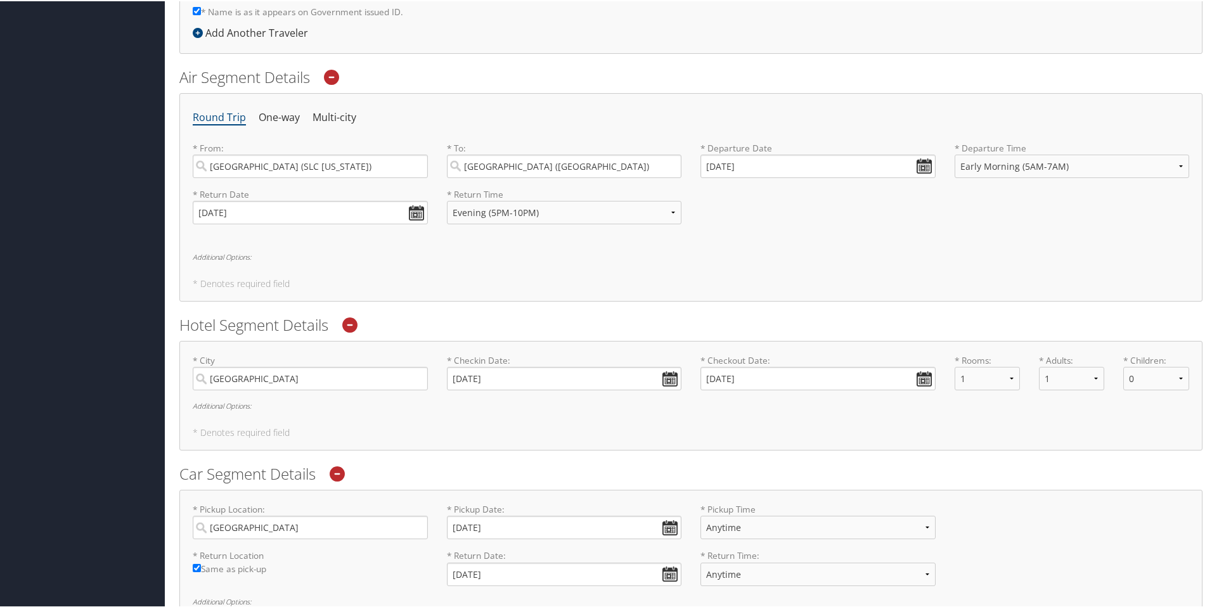
scroll to position [0, 0]
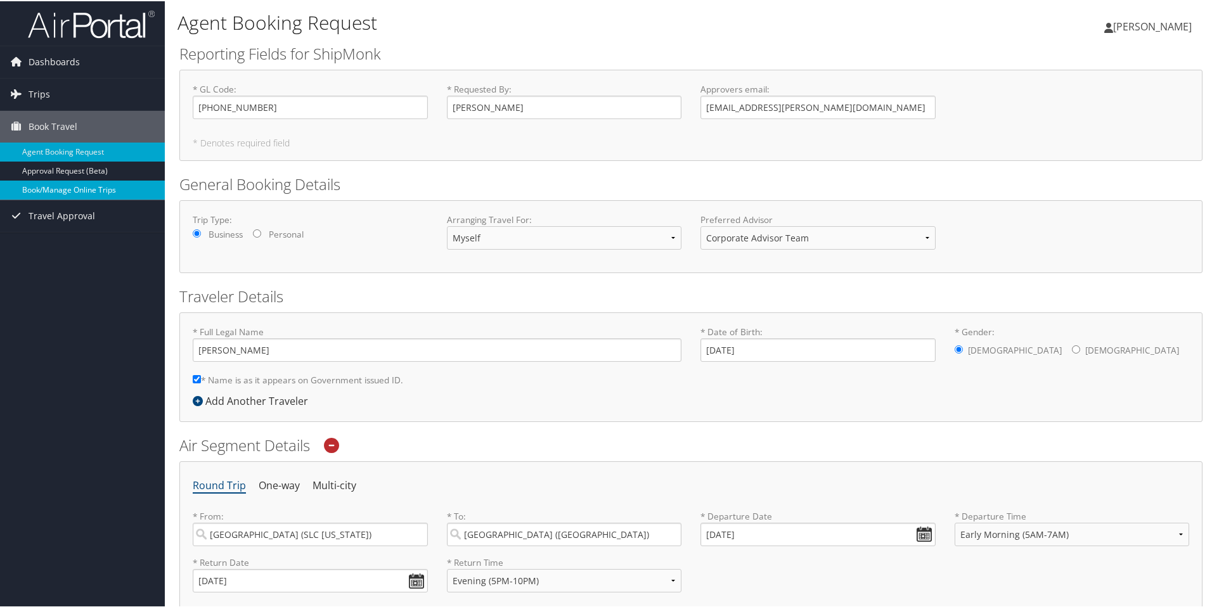
click at [91, 193] on link "Book/Manage Online Trips" at bounding box center [82, 188] width 165 height 19
